Goal: Find specific page/section: Find specific page/section

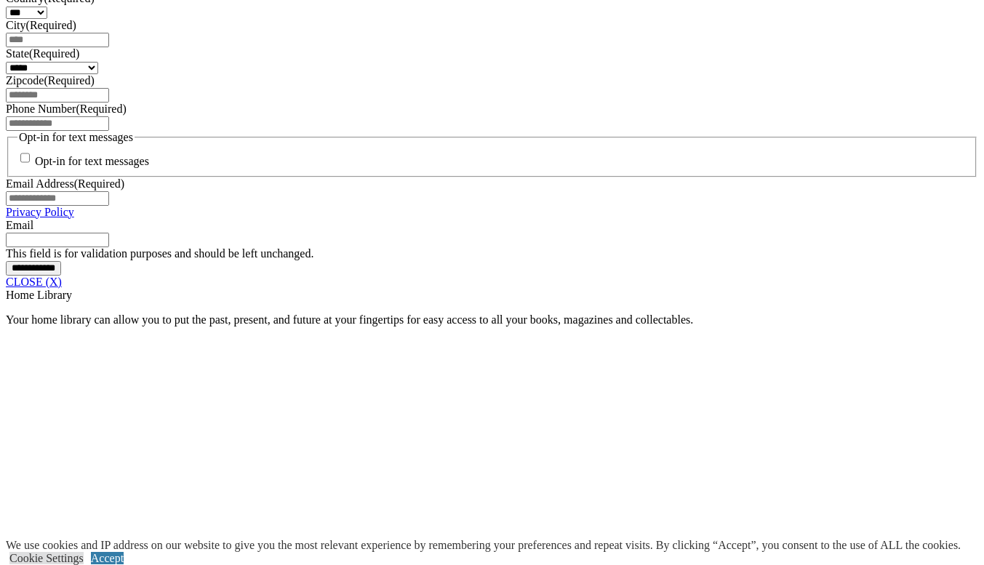
scroll to position [1067, 0]
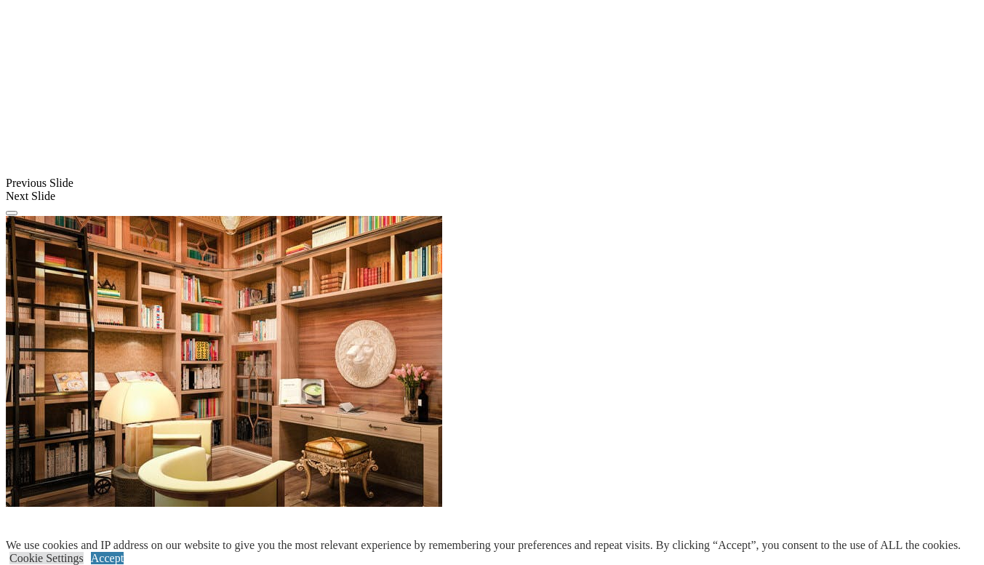
scroll to position [0, 0]
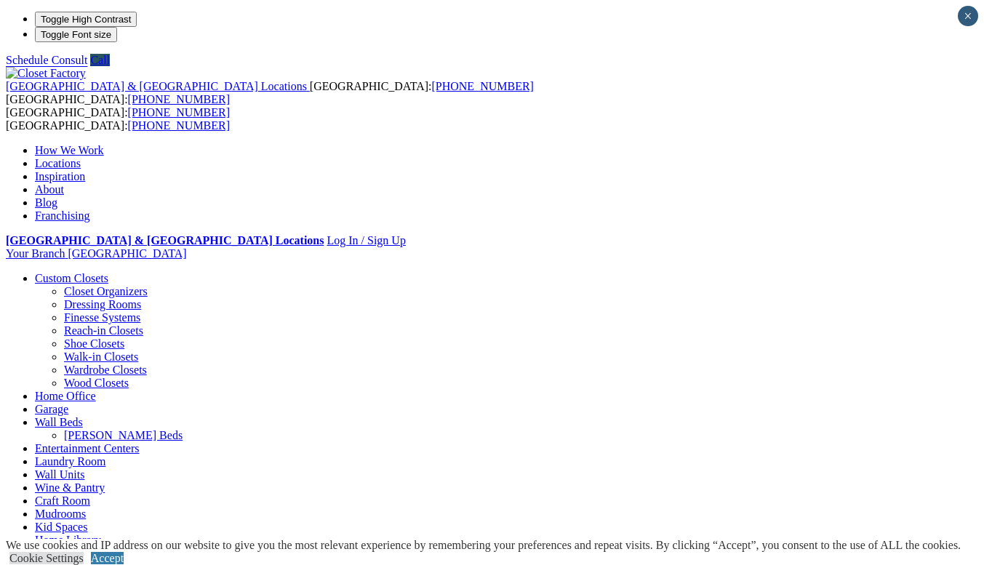
click at [81, 157] on link "Locations" at bounding box center [58, 163] width 46 height 12
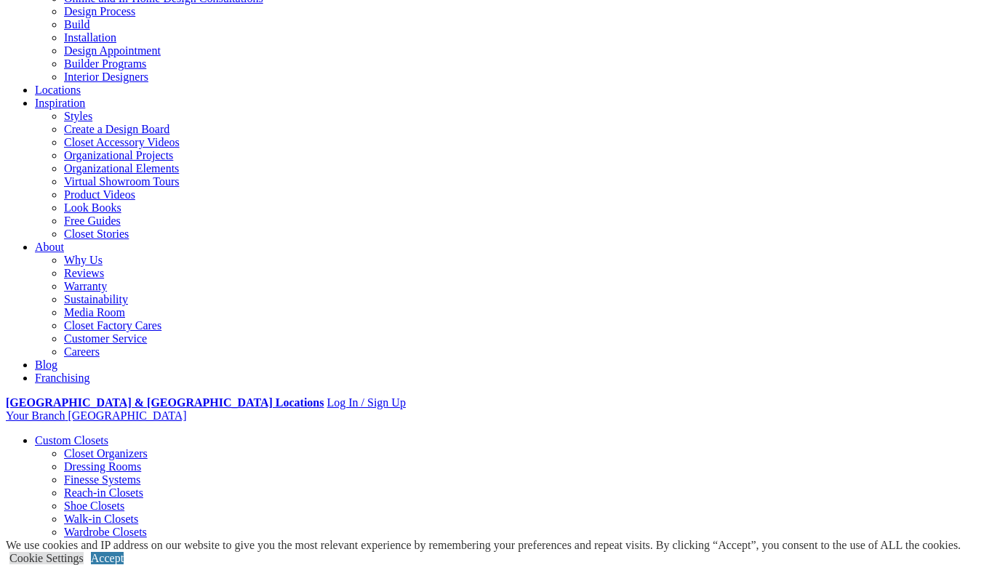
scroll to position [252, 0]
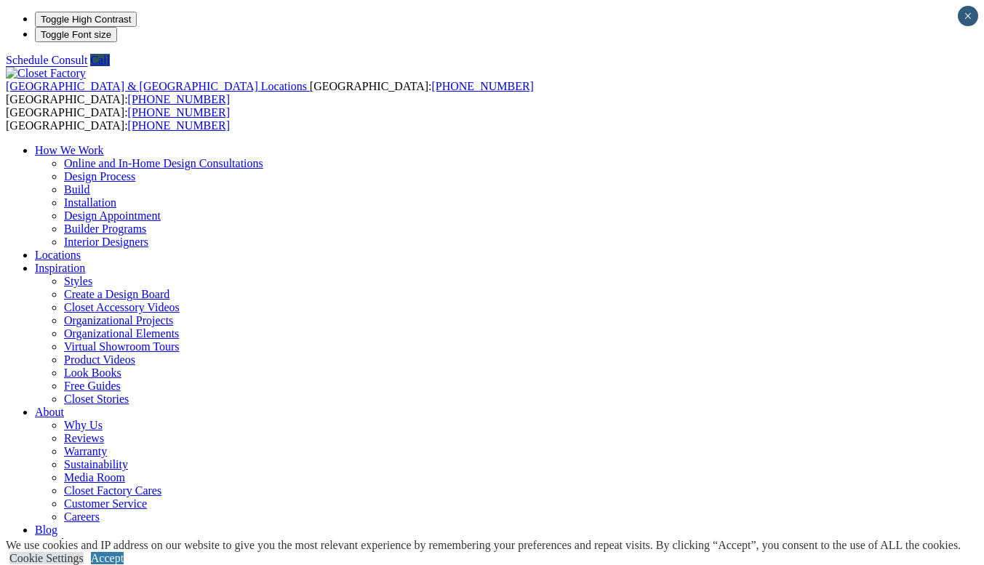
drag, startPoint x: 168, startPoint y: 491, endPoint x: 145, endPoint y: 471, distance: 30.9
drag, startPoint x: 172, startPoint y: 498, endPoint x: 74, endPoint y: 489, distance: 98.7
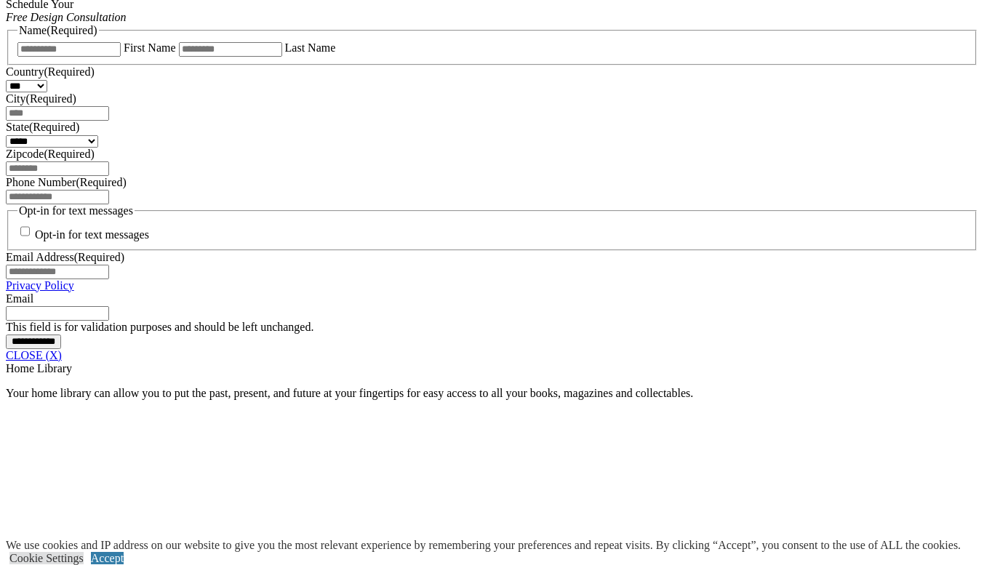
scroll to position [1009, 0]
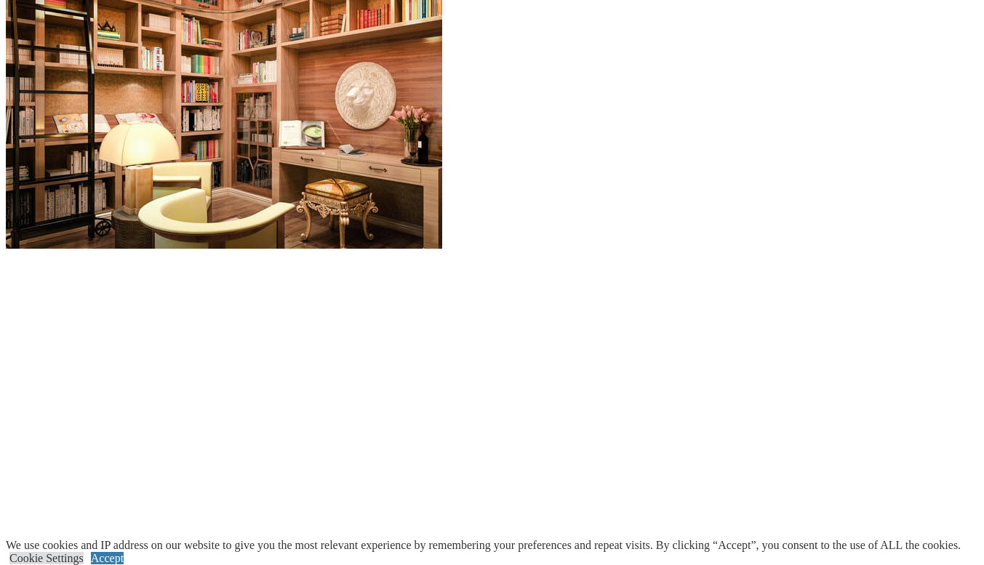
scroll to position [1708, 0]
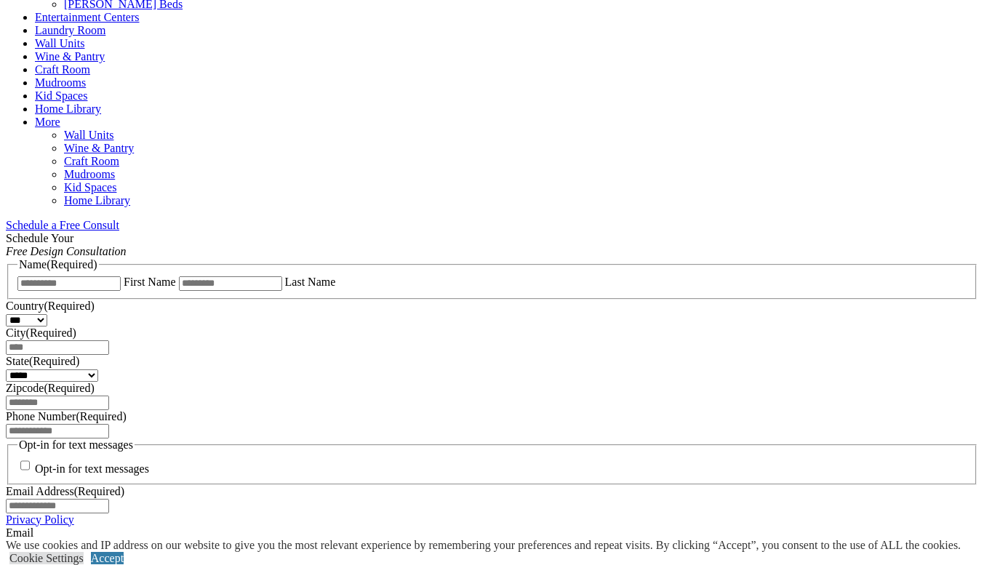
scroll to position [757, 0]
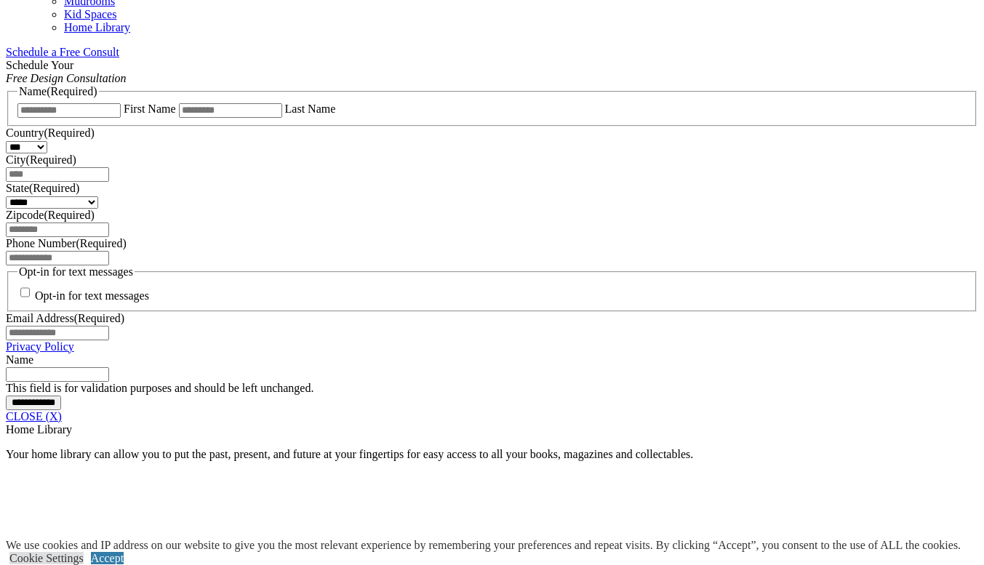
scroll to position [951, 0]
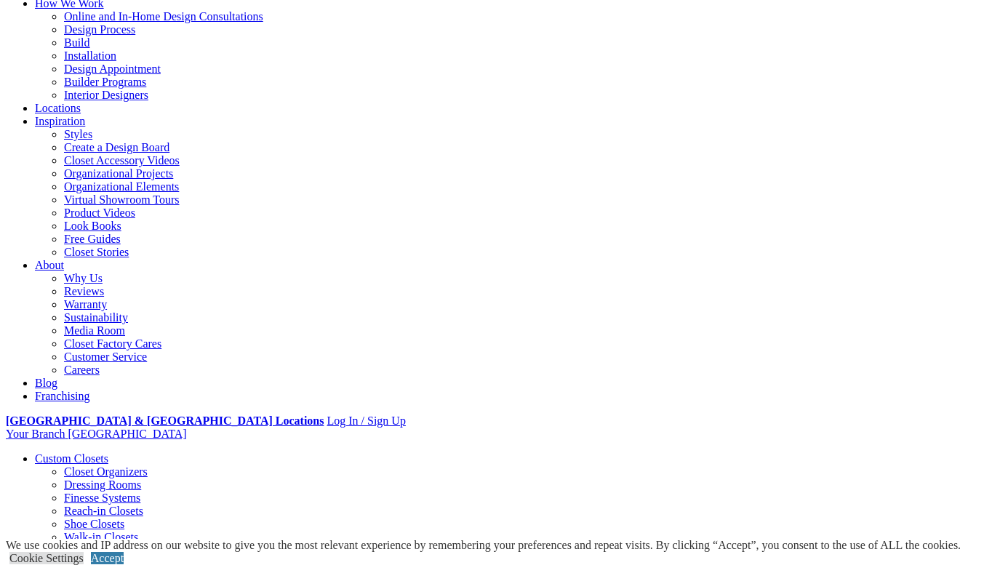
scroll to position [0, 0]
